Goal: Information Seeking & Learning: Learn about a topic

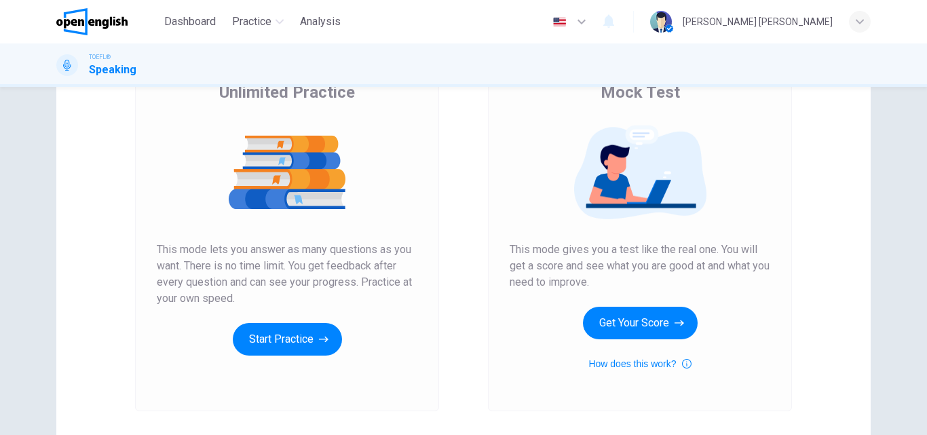
scroll to position [153, 0]
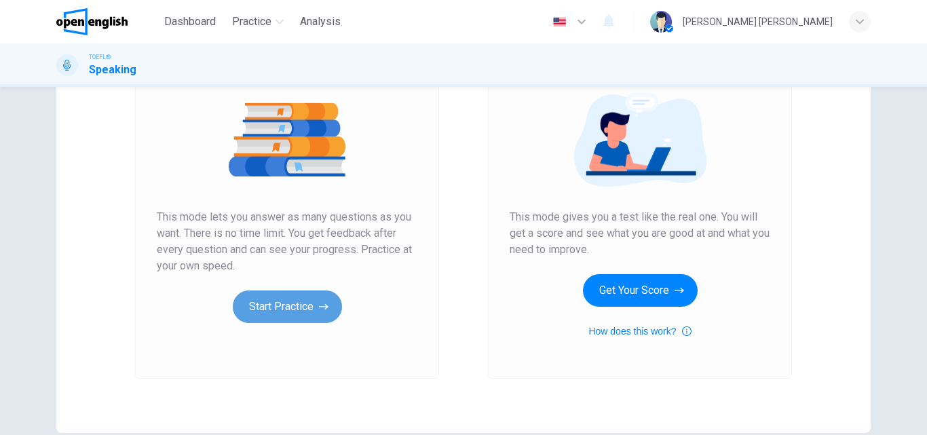
click at [277, 307] on button "Start Practice" at bounding box center [287, 307] width 109 height 33
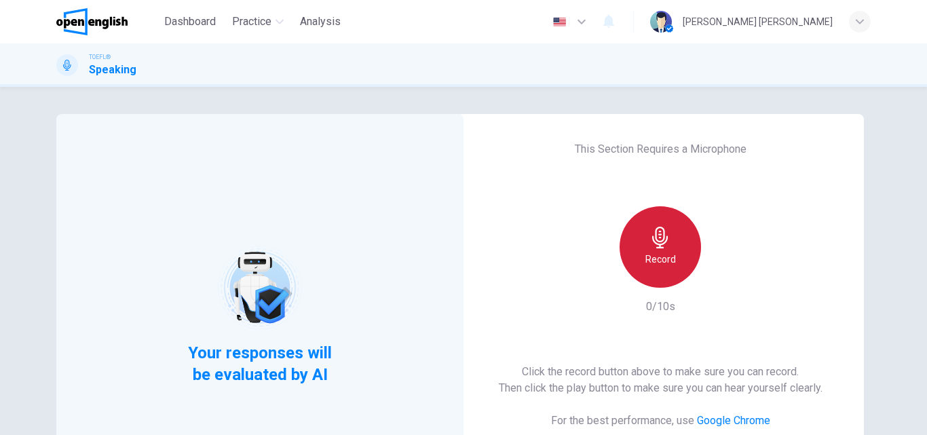
click at [664, 253] on h6 "Record" at bounding box center [661, 259] width 31 height 16
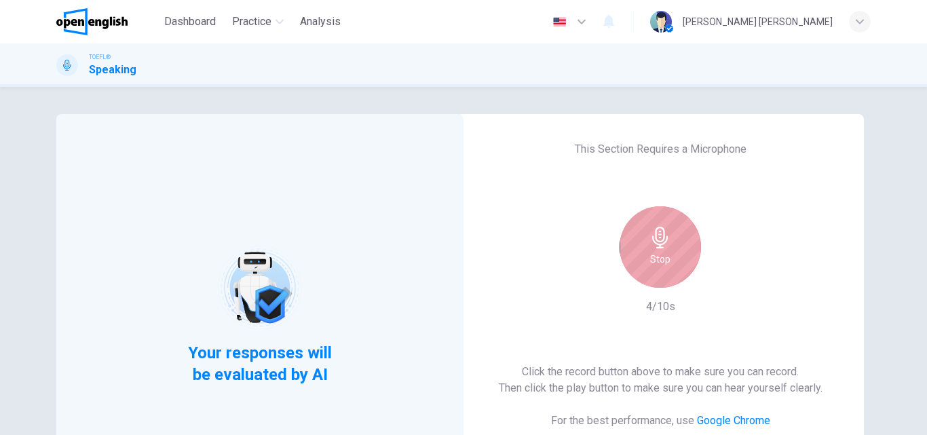
click at [666, 251] on h6 "Stop" at bounding box center [660, 259] width 20 height 16
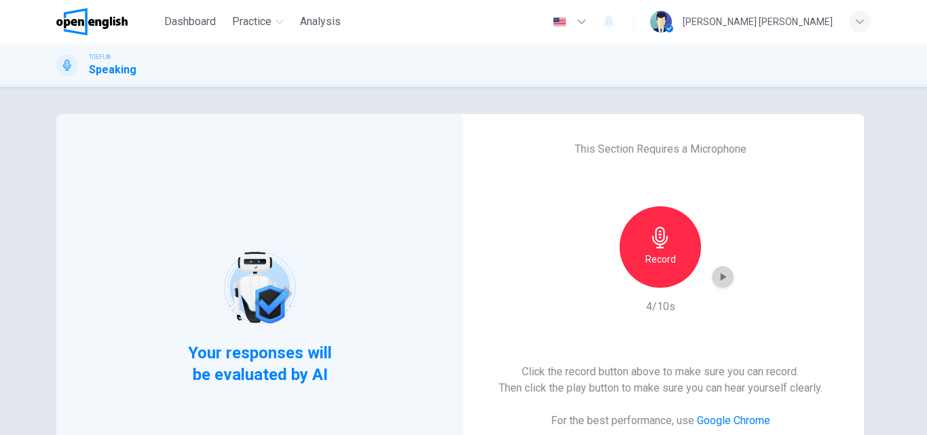
click at [721, 278] on icon "button" at bounding box center [724, 277] width 6 height 8
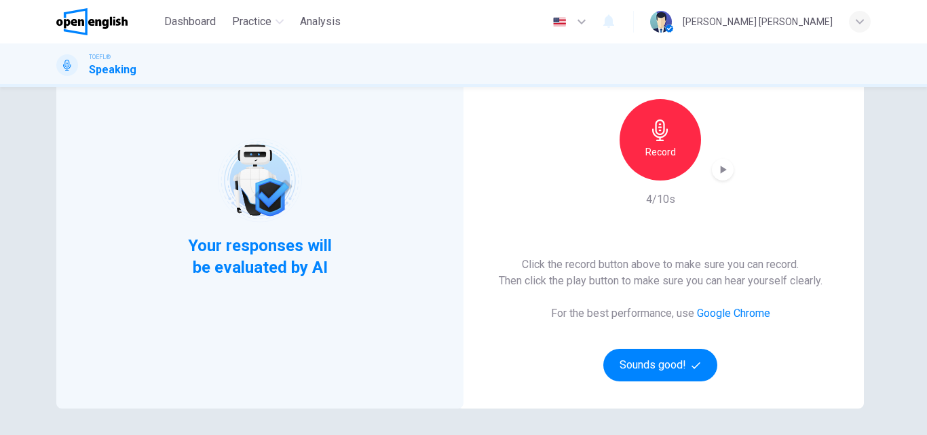
scroll to position [134, 0]
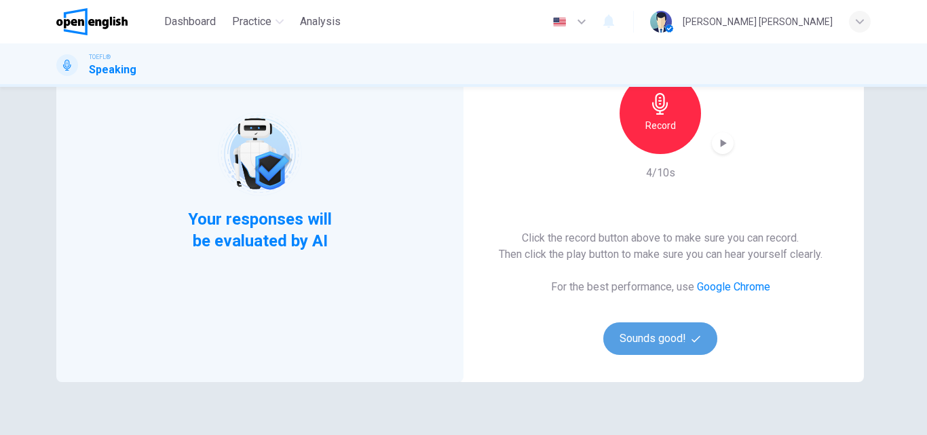
click at [655, 344] on button "Sounds good!" at bounding box center [661, 339] width 114 height 33
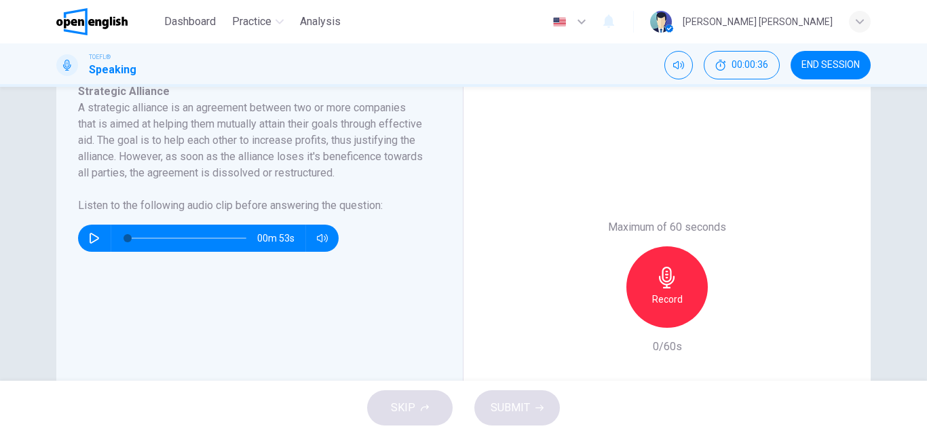
scroll to position [195, 0]
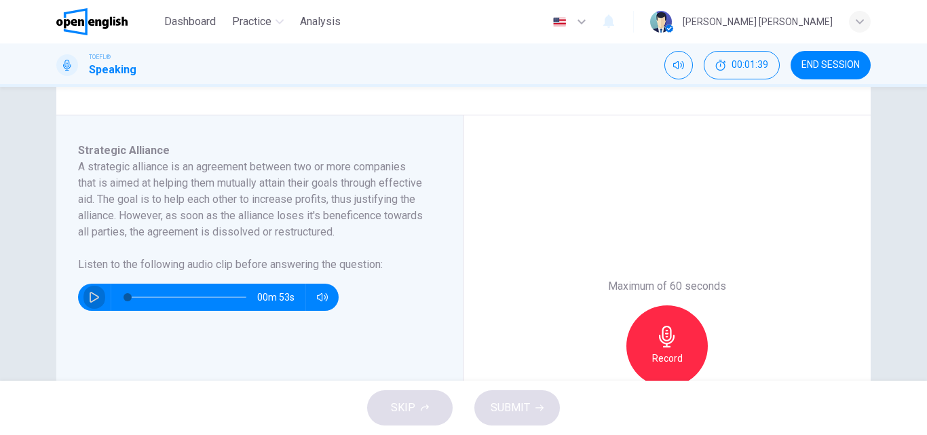
click at [95, 303] on icon "button" at bounding box center [94, 297] width 11 height 11
click at [93, 303] on icon "button" at bounding box center [94, 297] width 11 height 11
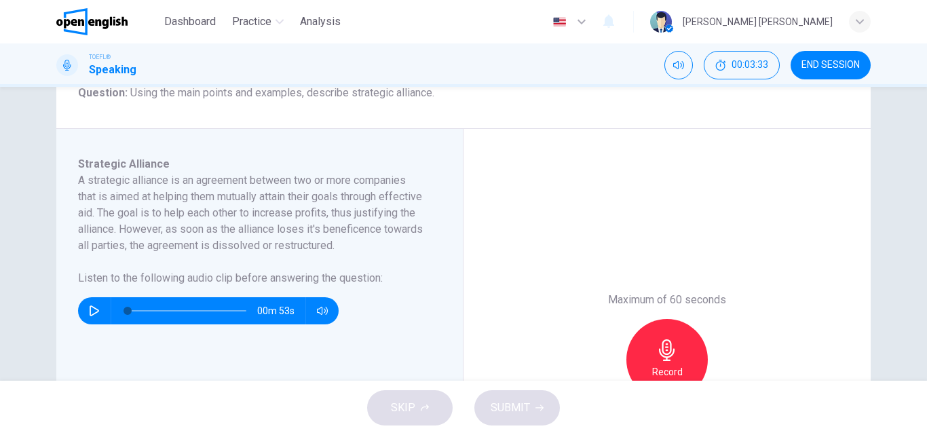
scroll to position [200, 0]
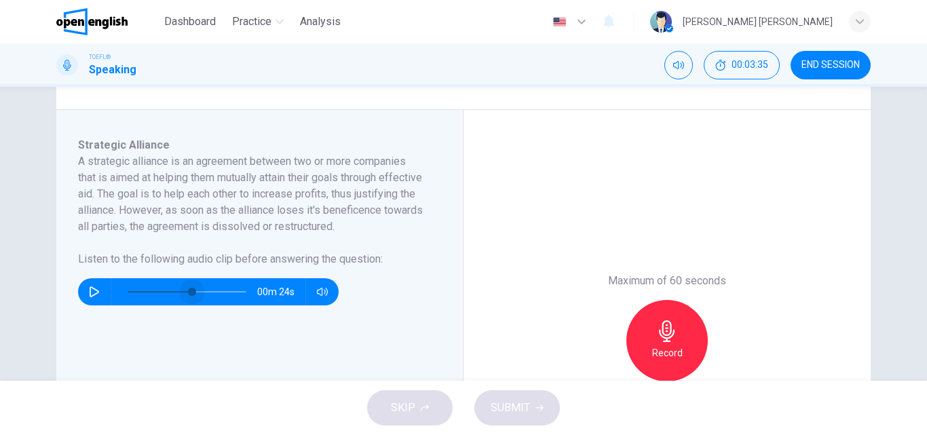
click at [189, 301] on span at bounding box center [187, 291] width 119 height 19
click at [90, 297] on icon "button" at bounding box center [94, 292] width 11 height 11
type input "*"
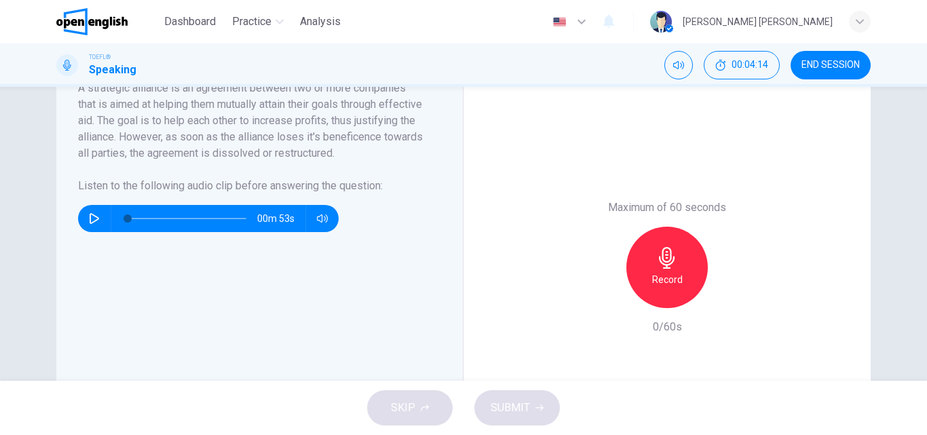
scroll to position [272, 0]
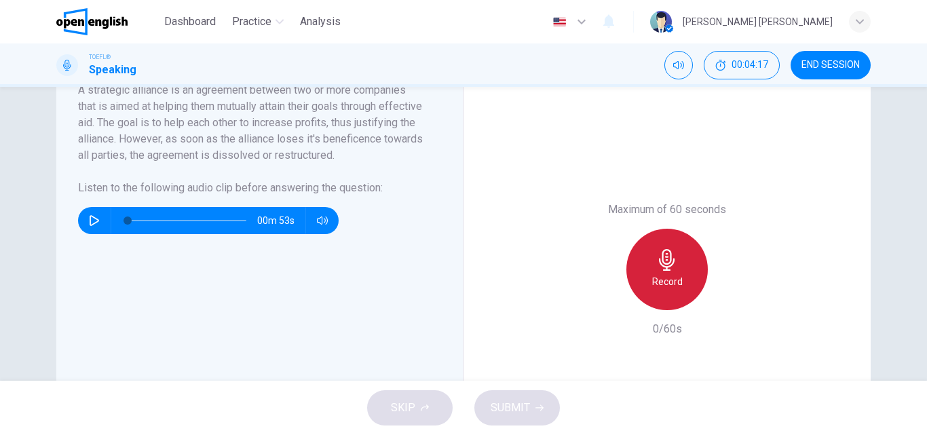
click at [660, 272] on div "Record" at bounding box center [667, 269] width 81 height 81
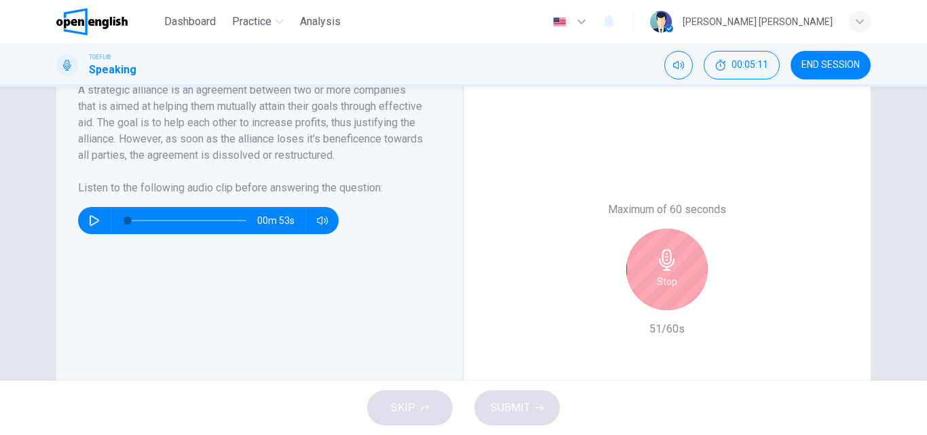
click at [660, 272] on div "Stop" at bounding box center [667, 269] width 81 height 81
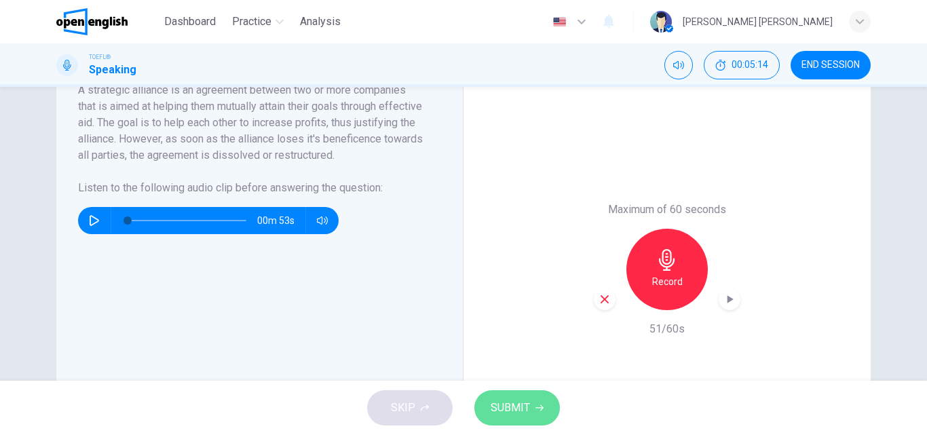
click at [526, 403] on span "SUBMIT" at bounding box center [510, 408] width 39 height 19
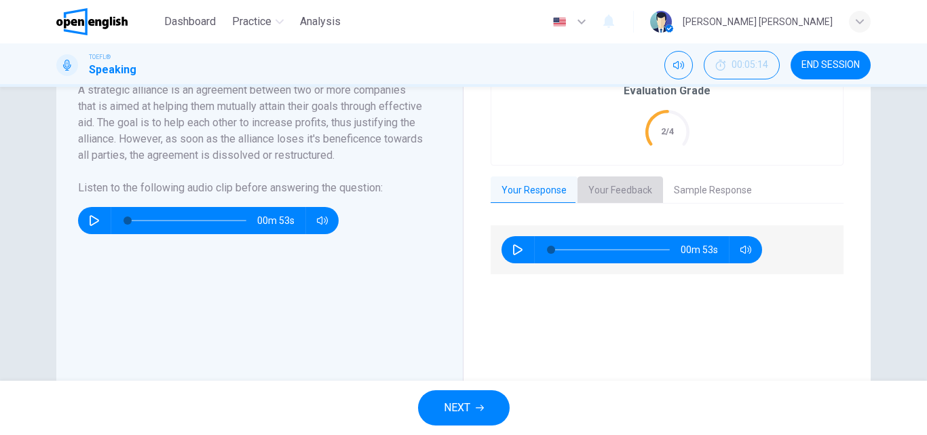
click at [621, 187] on button "Your Feedback" at bounding box center [621, 191] width 86 height 29
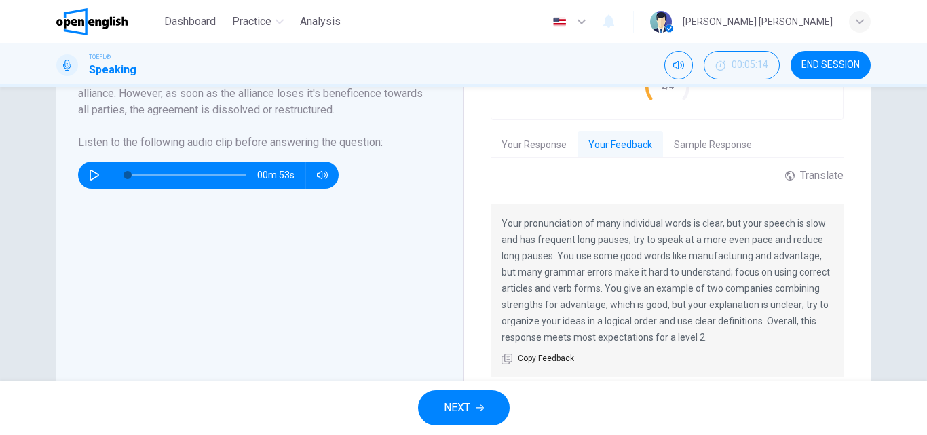
scroll to position [320, 0]
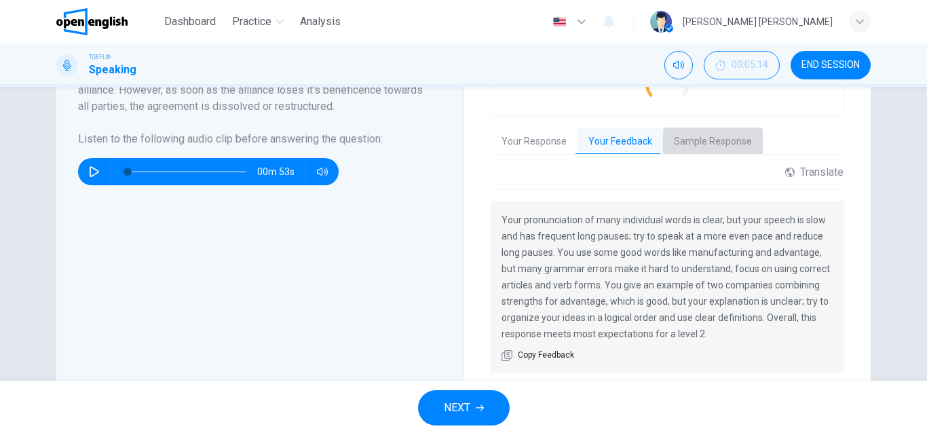
click at [706, 136] on button "Sample Response" at bounding box center [713, 142] width 100 height 29
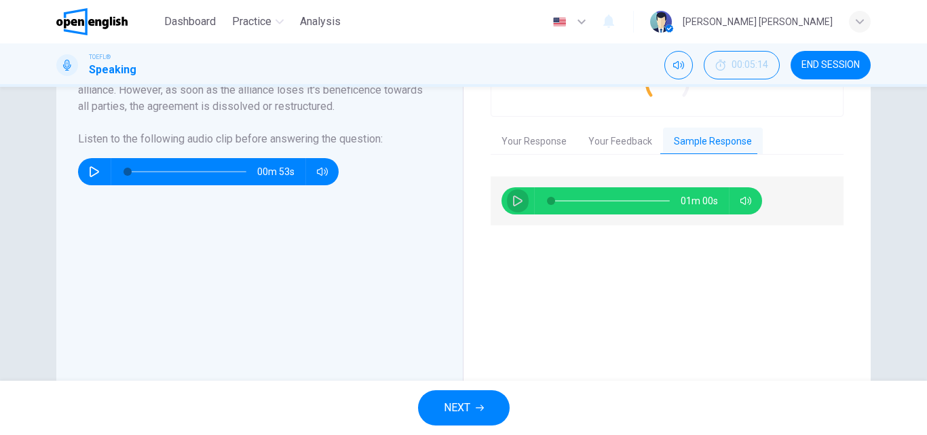
click at [513, 198] on icon "button" at bounding box center [518, 201] width 11 height 11
type input "*"
click at [459, 404] on span "NEXT" at bounding box center [457, 408] width 26 height 19
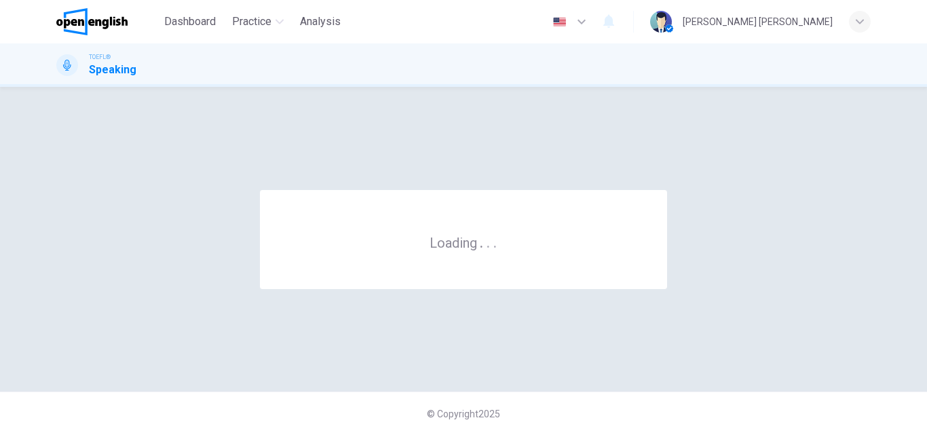
scroll to position [0, 0]
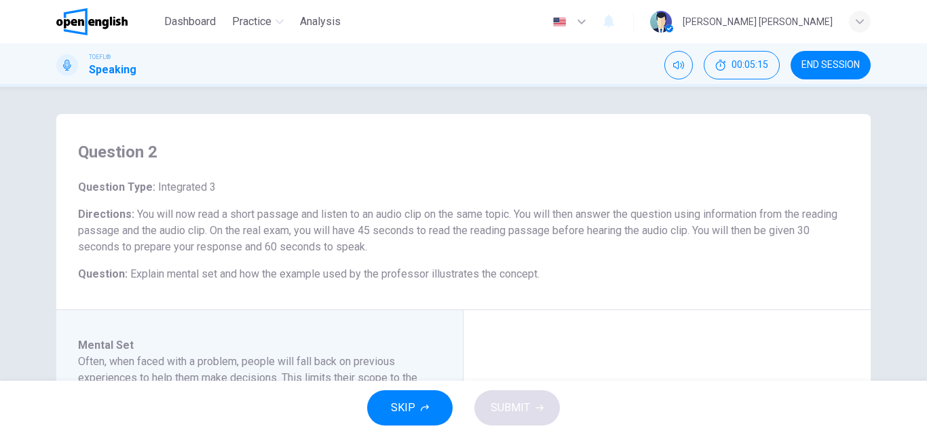
click at [834, 62] on span "END SESSION" at bounding box center [831, 65] width 58 height 11
